Goal: Task Accomplishment & Management: Complete application form

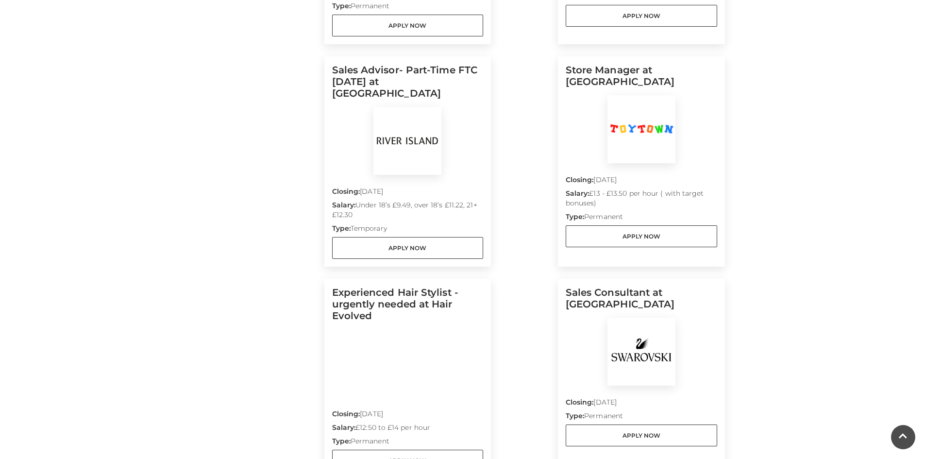
scroll to position [631, 0]
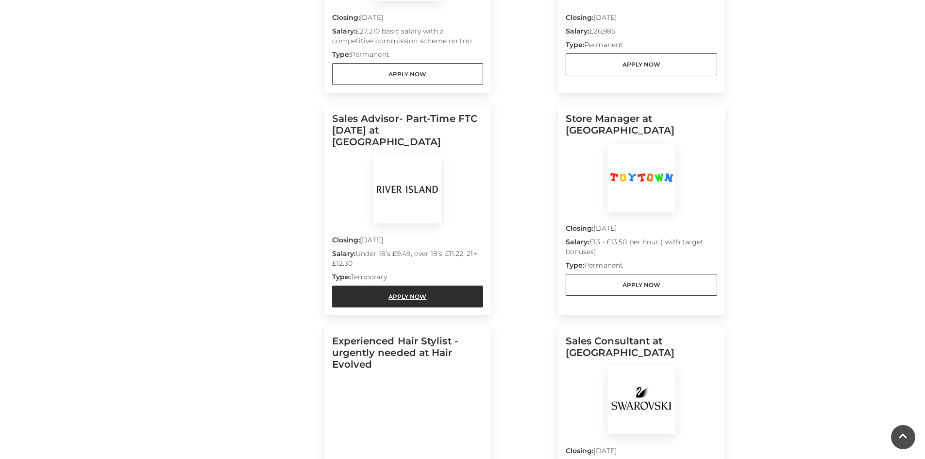
click at [457, 286] on link "Apply Now" at bounding box center [408, 297] width 152 height 22
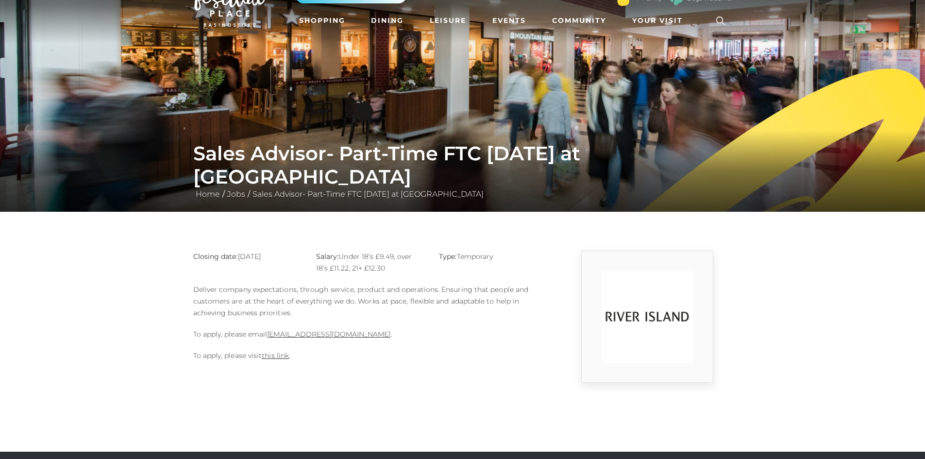
scroll to position [49, 0]
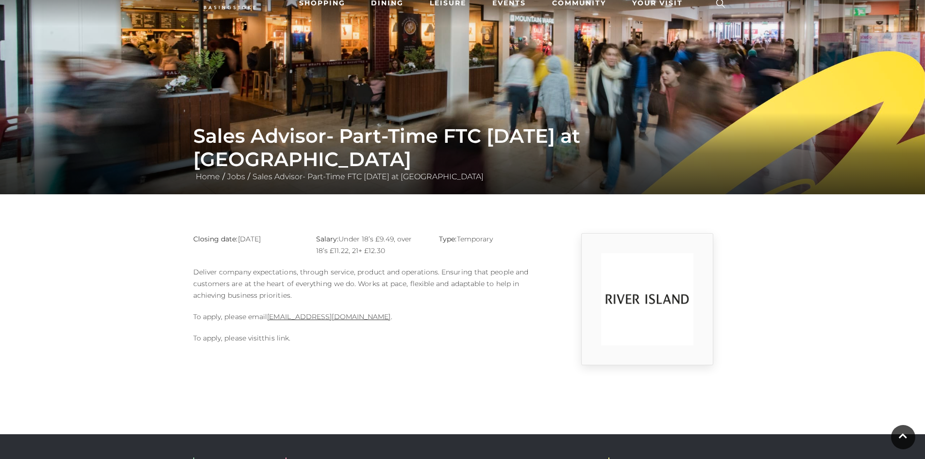
click at [274, 338] on link "this link" at bounding box center [275, 338] width 27 height 9
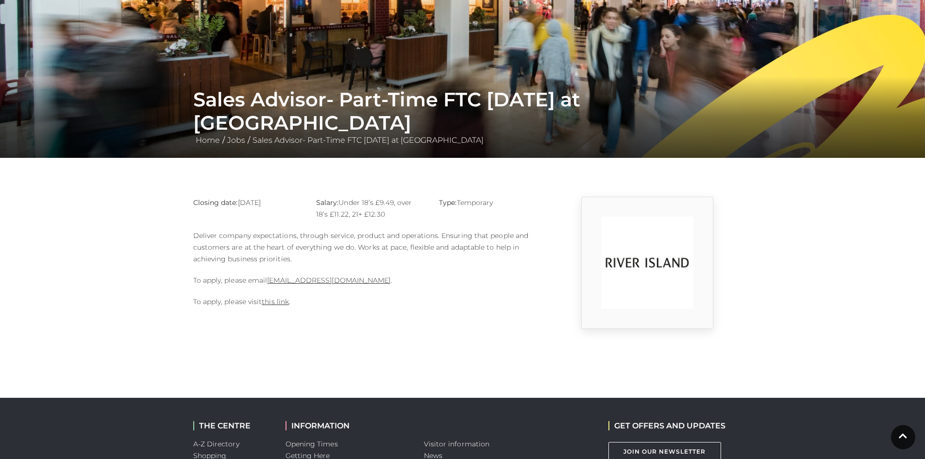
scroll to position [146, 0]
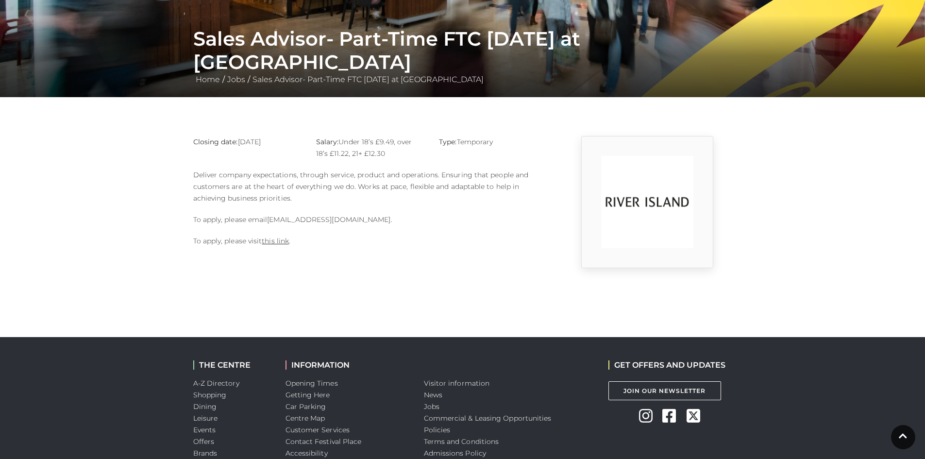
click at [338, 222] on link "Basingstoke@river-island.com" at bounding box center [328, 219] width 123 height 9
click at [353, 264] on div "Closing date: 15-09-2025 Salary: Under 18’s £9.49, over 18’s £11.22, 21+ £12.30…" at bounding box center [370, 202] width 369 height 132
drag, startPoint x: 268, startPoint y: 221, endPoint x: 369, endPoint y: 219, distance: 100.6
click at [369, 219] on p "To apply, please email Basingstoke@river-island.com ." at bounding box center [370, 220] width 355 height 12
copy link "Basingstoke@river-island.com"
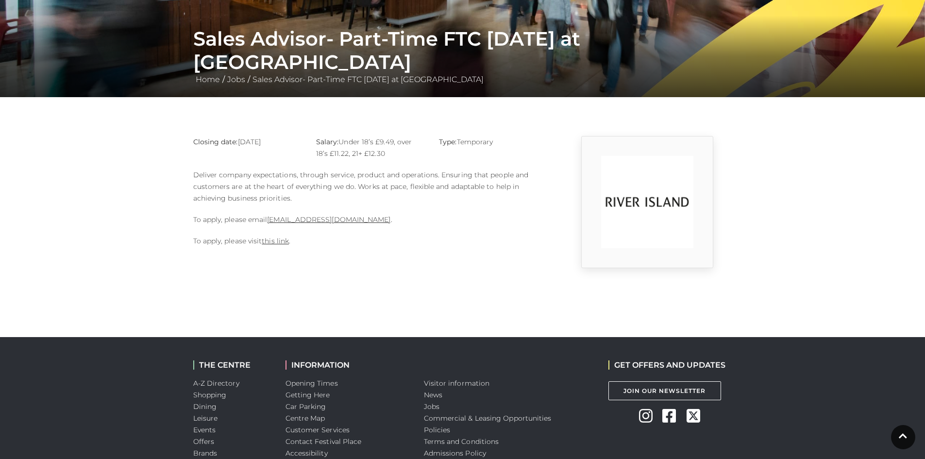
click at [121, 118] on main "Sales Advisor- Part-Time FTC JAN 2026 at River Island Home / Jobs / Sales Advis…" at bounding box center [462, 61] width 925 height 414
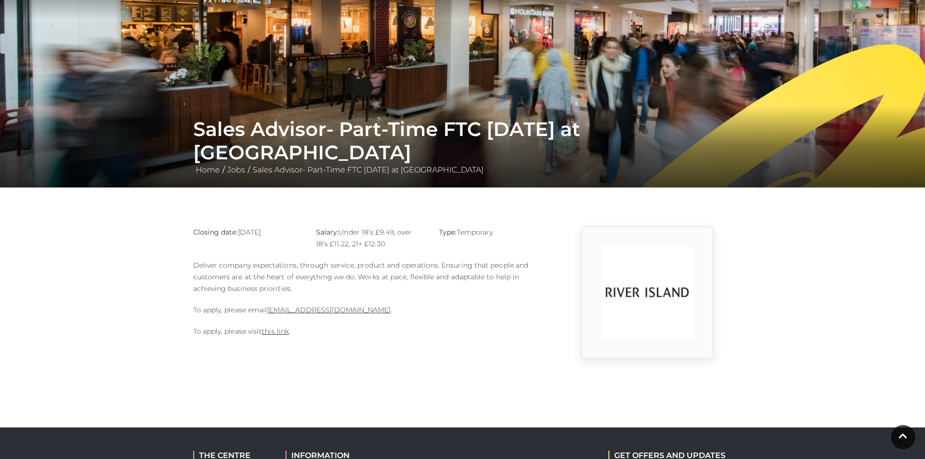
scroll to position [49, 0]
